Goal: Contribute content: Contribute content

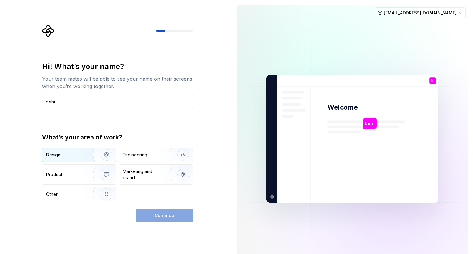
type input "behi"
click at [91, 155] on img "button" at bounding box center [102, 154] width 39 height 41
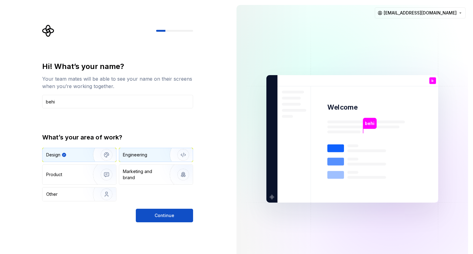
click at [132, 155] on div "Engineering" at bounding box center [135, 155] width 24 height 6
click at [83, 156] on div "Design" at bounding box center [65, 155] width 39 height 6
click at [137, 156] on div "Engineering" at bounding box center [135, 155] width 24 height 6
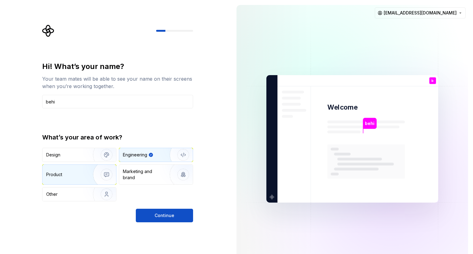
click at [72, 173] on div "Product" at bounding box center [66, 175] width 41 height 6
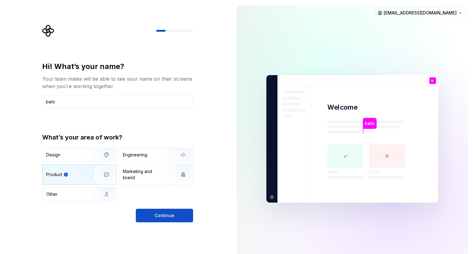
click at [71, 163] on div "Design Engineering Product Marketing and brand Other" at bounding box center [117, 175] width 151 height 54
click at [72, 156] on div "Design" at bounding box center [65, 155] width 39 height 6
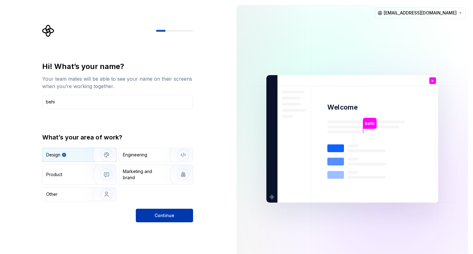
click at [165, 217] on span "Continue" at bounding box center [165, 216] width 20 height 6
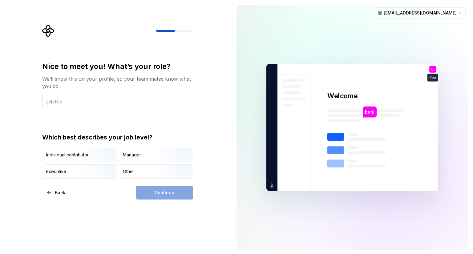
click at [75, 100] on input "text" at bounding box center [117, 102] width 151 height 14
type input "designer"
click at [105, 156] on img "button" at bounding box center [101, 162] width 39 height 41
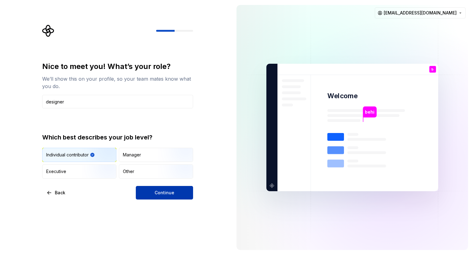
click at [158, 190] on span "Continue" at bounding box center [165, 193] width 20 height 6
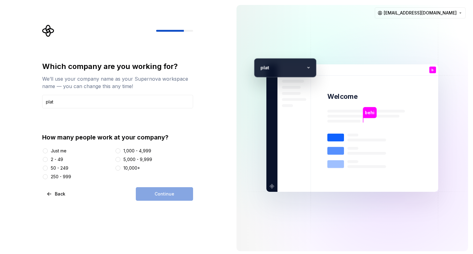
type input "plat"
click at [63, 161] on div "2 - 49" at bounding box center [57, 160] width 12 height 6
click at [48, 161] on button "2 - 49" at bounding box center [45, 159] width 5 height 5
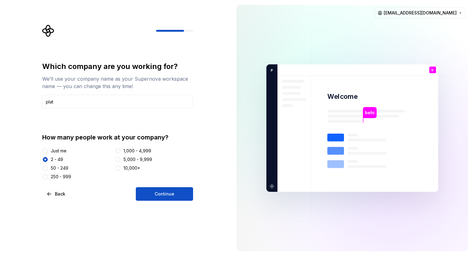
click at [170, 201] on div "Which company are you working for? We’ll use your company name as your Supernov…" at bounding box center [116, 128] width 232 height 256
click at [167, 196] on span "Continue" at bounding box center [165, 194] width 20 height 6
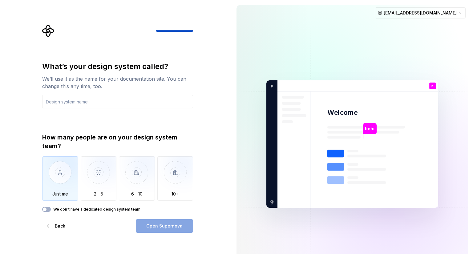
click at [72, 177] on img "button" at bounding box center [60, 177] width 36 height 41
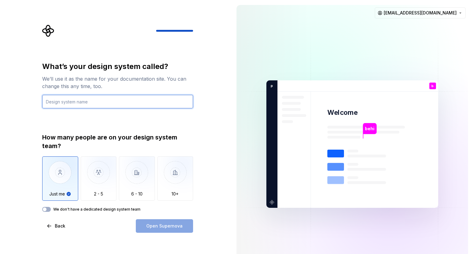
click at [100, 101] on input "text" at bounding box center [117, 102] width 151 height 14
type input "plat tok"
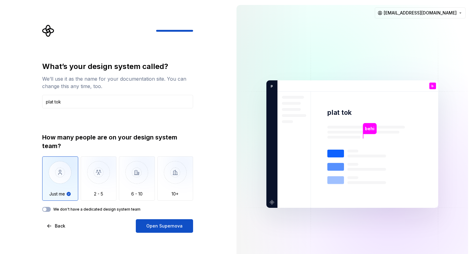
click at [115, 206] on div "How many people are on your design system team? Just me 2 - 5 6 - 10 10+ We don…" at bounding box center [117, 172] width 151 height 79
click at [116, 210] on label "We don't have a dedicated design system team" at bounding box center [96, 209] width 87 height 5
click at [51, 210] on button "We don't have a dedicated design system team" at bounding box center [46, 209] width 9 height 5
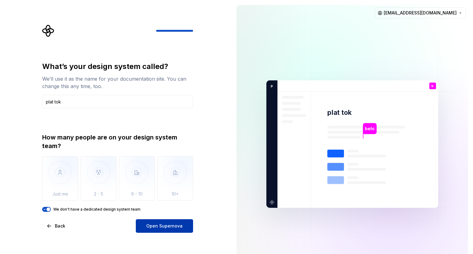
click at [156, 227] on span "Open Supernova" at bounding box center [164, 226] width 36 height 6
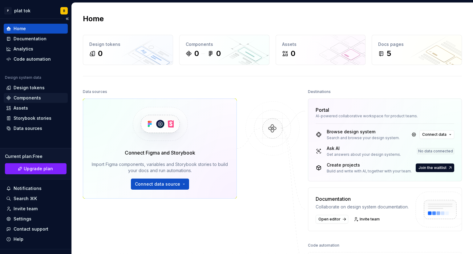
click at [33, 97] on div "Components" at bounding box center [27, 98] width 27 height 6
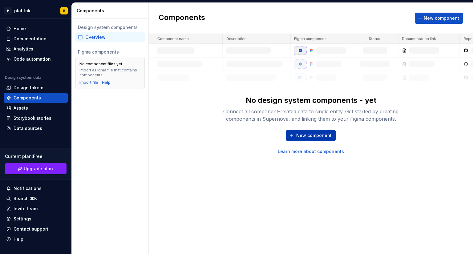
click at [308, 134] on span "New component" at bounding box center [313, 135] width 35 height 6
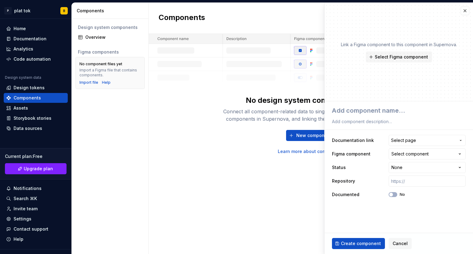
type textarea "*"
click at [337, 108] on textarea at bounding box center [398, 110] width 134 height 11
type textarea "h"
type textarea "*"
type textarea "he"
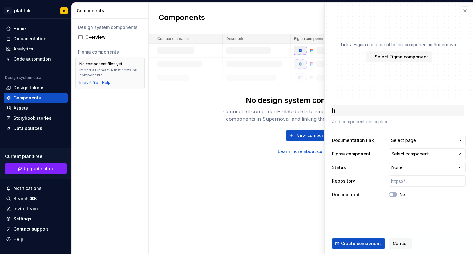
type textarea "*"
type textarea "her"
type textarea "*"
type textarea "hero"
type textarea "*"
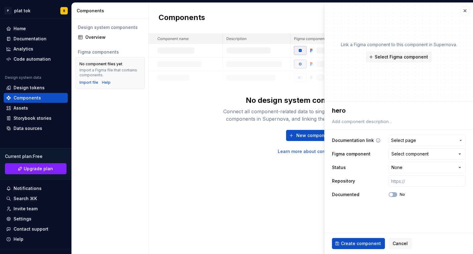
type textarea "hero"
click at [416, 141] on span "Select page" at bounding box center [423, 140] width 65 height 6
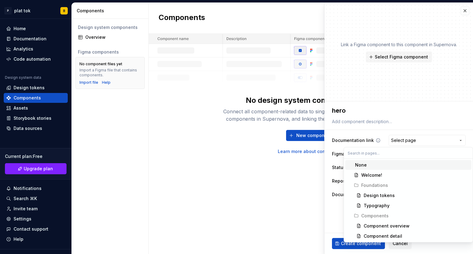
click at [416, 141] on html "**********" at bounding box center [236, 127] width 473 height 254
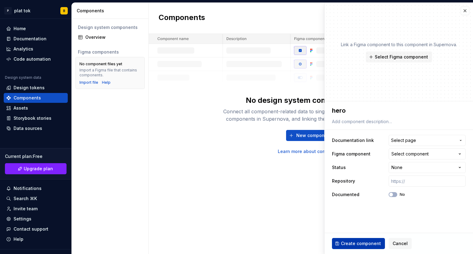
click at [368, 244] on span "Create component" at bounding box center [361, 244] width 40 height 6
type textarea "*"
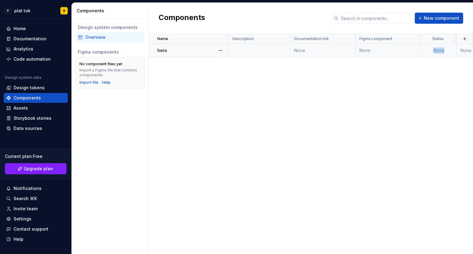
drag, startPoint x: 452, startPoint y: 50, endPoint x: 390, endPoint y: 54, distance: 62.7
click at [390, 54] on tr "hero None None None None No 6 minutes ago" at bounding box center [390, 51] width 482 height 14
click at [390, 54] on td "None" at bounding box center [388, 51] width 65 height 14
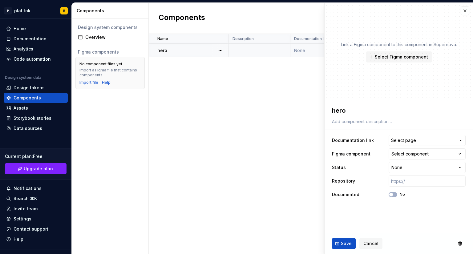
click at [179, 50] on div "hero" at bounding box center [192, 50] width 71 height 6
click at [39, 85] on div "Design tokens" at bounding box center [29, 88] width 31 height 6
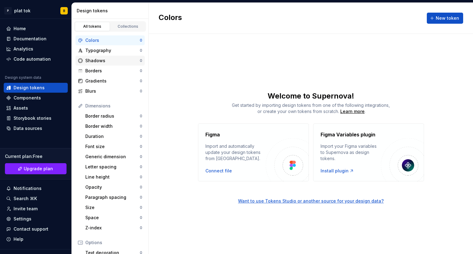
click at [120, 62] on div "Shadows" at bounding box center [112, 61] width 55 height 6
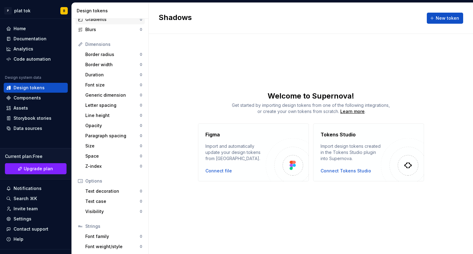
scroll to position [83, 0]
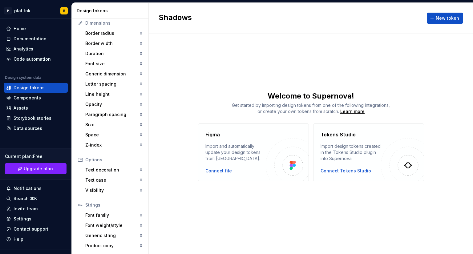
drag, startPoint x: 116, startPoint y: 81, endPoint x: 178, endPoint y: 59, distance: 65.7
click at [178, 59] on div "Shadows New token Welcome to Supernova! Get started by importing design tokens …" at bounding box center [311, 128] width 324 height 251
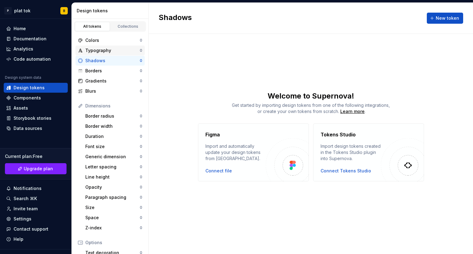
click at [112, 52] on div "Typography" at bounding box center [112, 50] width 55 height 6
click at [116, 41] on div "Colors" at bounding box center [112, 40] width 55 height 6
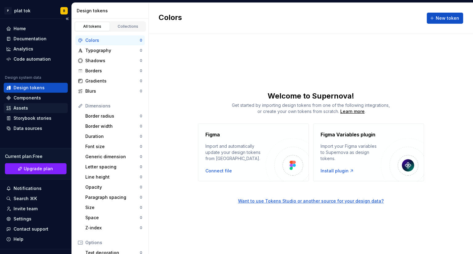
click at [36, 109] on div "Assets" at bounding box center [35, 108] width 59 height 6
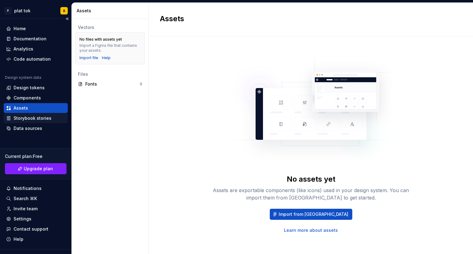
click at [43, 119] on div "Storybook stories" at bounding box center [33, 118] width 38 height 6
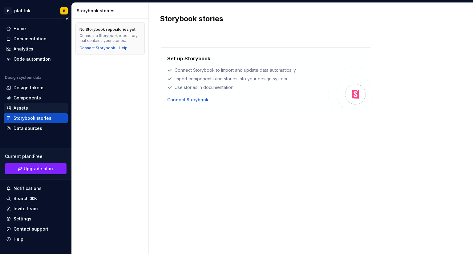
click at [40, 110] on div "Assets" at bounding box center [35, 108] width 59 height 6
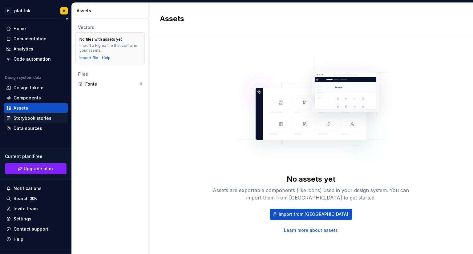
click at [43, 119] on div "Storybook stories" at bounding box center [33, 118] width 38 height 6
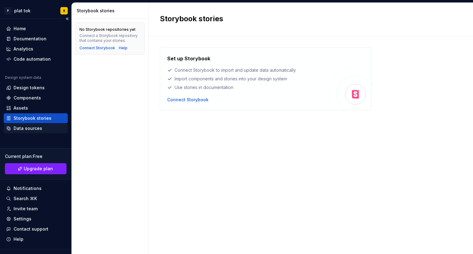
click at [40, 130] on div "Data sources" at bounding box center [28, 128] width 29 height 6
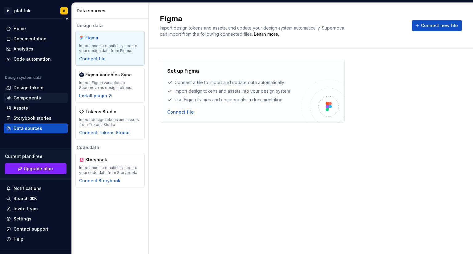
click at [32, 99] on div "Components" at bounding box center [27, 98] width 27 height 6
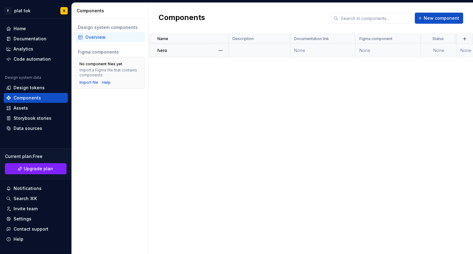
click at [389, 50] on td "None" at bounding box center [388, 51] width 65 height 14
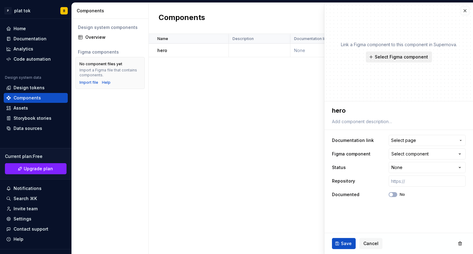
click at [392, 57] on span "Select Figma component" at bounding box center [401, 57] width 53 height 6
click at [283, 81] on div "Name Description Documentation link Figma component Status Repository Documente…" at bounding box center [311, 144] width 324 height 220
drag, startPoint x: 386, startPoint y: 74, endPoint x: 262, endPoint y: 97, distance: 126.6
click at [262, 97] on div "Name Description Documentation link Figma component Status Repository Documente…" at bounding box center [311, 144] width 324 height 220
click at [421, 142] on span "Select page" at bounding box center [423, 140] width 65 height 6
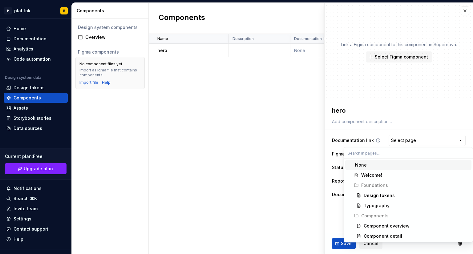
click at [421, 142] on html "**********" at bounding box center [236, 127] width 473 height 254
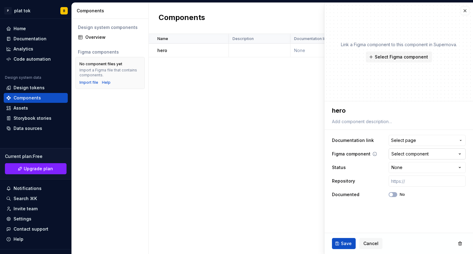
click at [422, 152] on div "Select component" at bounding box center [410, 154] width 37 height 6
click at [422, 152] on html "**********" at bounding box center [236, 127] width 473 height 254
click at [425, 156] on div "Select component" at bounding box center [410, 154] width 37 height 6
click at [425, 156] on html "**********" at bounding box center [236, 127] width 473 height 254
click at [425, 156] on div "Select component" at bounding box center [410, 154] width 37 height 6
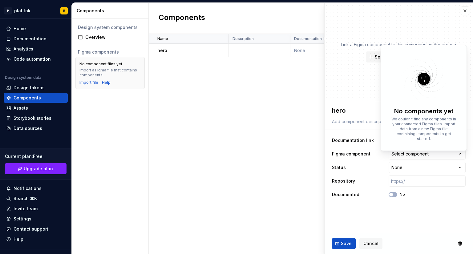
click at [188, 96] on html "**********" at bounding box center [236, 127] width 473 height 254
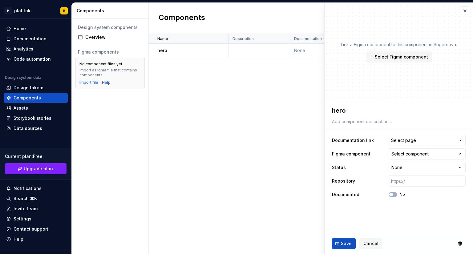
type textarea "*"
